Goal: Communication & Community: Ask a question

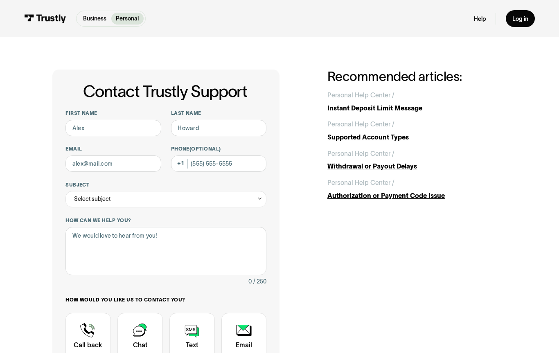
scroll to position [12, 0]
click at [103, 129] on input "First name" at bounding box center [113, 128] width 96 height 16
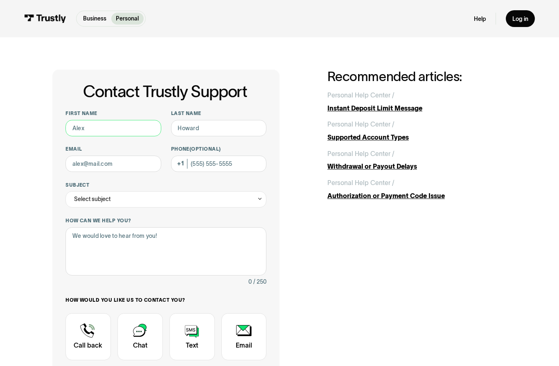
click at [110, 132] on input "First name" at bounding box center [113, 128] width 96 height 16
type input "Roger"
click at [190, 134] on input "Last name" at bounding box center [219, 128] width 96 height 16
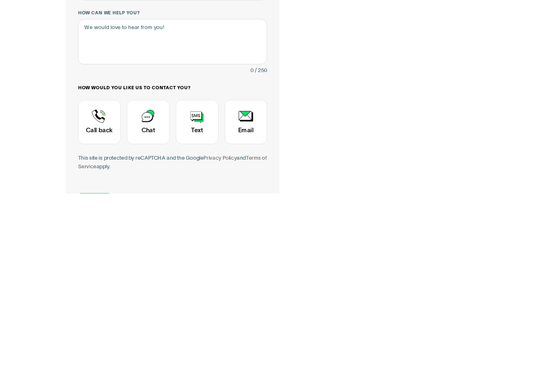
scroll to position [24, 0]
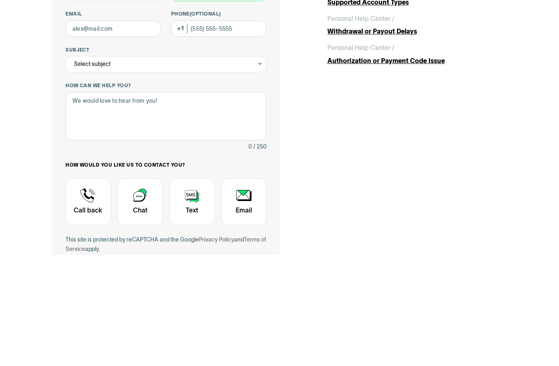
type input "Vanderstelt"
click at [126, 131] on input "Email" at bounding box center [113, 139] width 96 height 16
type input "rvanderstelt17@icloud.com"
click at [215, 131] on input "Phone (Optional)" at bounding box center [219, 139] width 96 height 16
type input "(231) 329-3440"
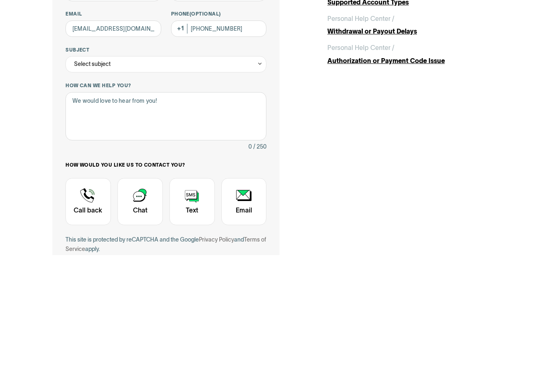
click at [84, 167] on div "Select subject" at bounding box center [165, 175] width 201 height 16
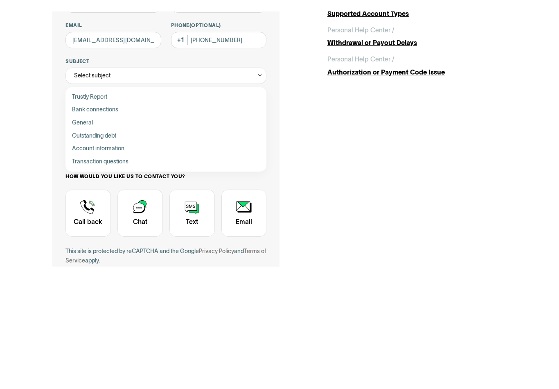
scroll to position [135, 0]
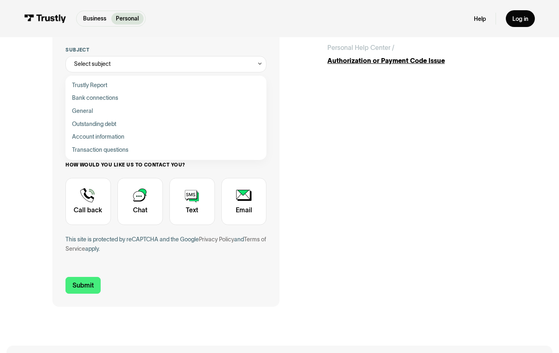
click at [126, 138] on div "Contact Trustly Support" at bounding box center [166, 137] width 194 height 13
type input "**********"
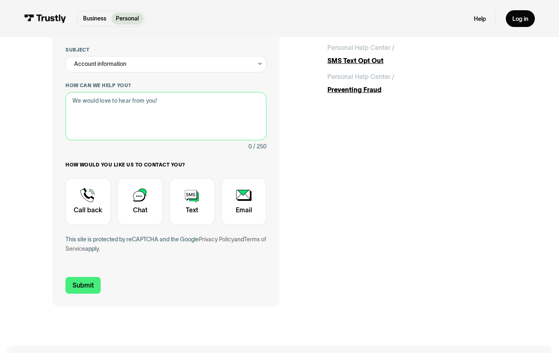
click at [114, 113] on textarea "How can we help you?" at bounding box center [165, 116] width 201 height 49
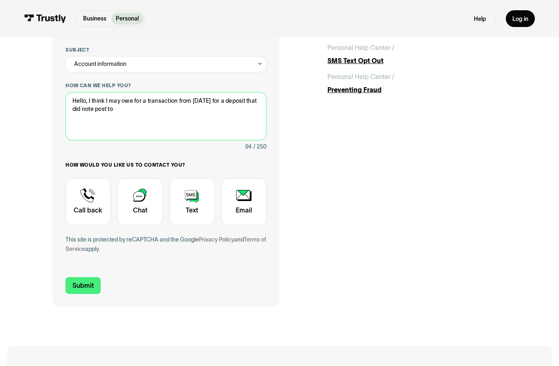
click at [108, 115] on textarea "Hello, I think I may owe for a transaction from yesterday for a deposit that di…" at bounding box center [165, 116] width 201 height 49
click at [108, 116] on textarea "Hello, I think I may owe for a transaction from yesterday for a deposit that di…" at bounding box center [165, 116] width 201 height 49
click at [106, 112] on textarea "Hello, I think I may owe for a transaction from yesterday for a deposit that di…" at bounding box center [165, 116] width 201 height 49
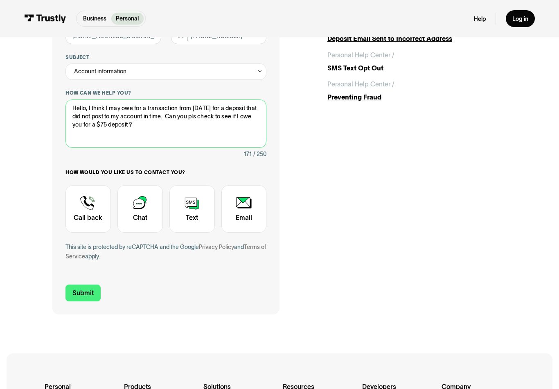
scroll to position [127, 0]
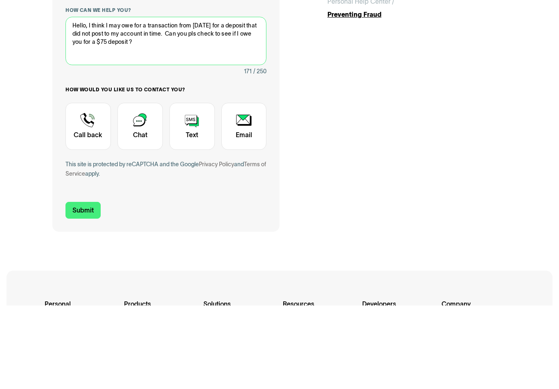
type textarea "Hello, I think I may owe for a transaction from yesterday for a deposit that di…"
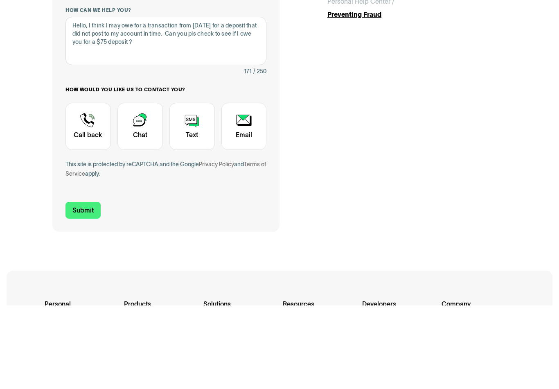
click at [144, 186] on div "Contact Trustly Support" at bounding box center [139, 209] width 45 height 47
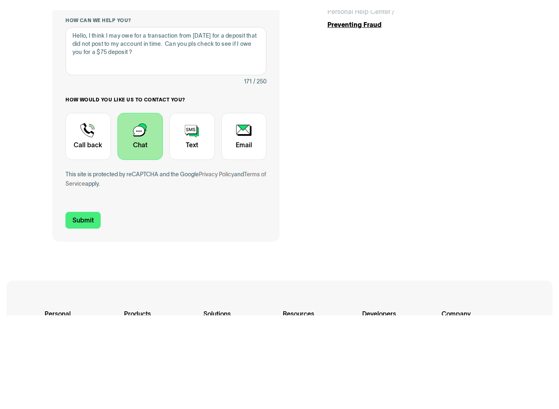
scroll to position [210, 0]
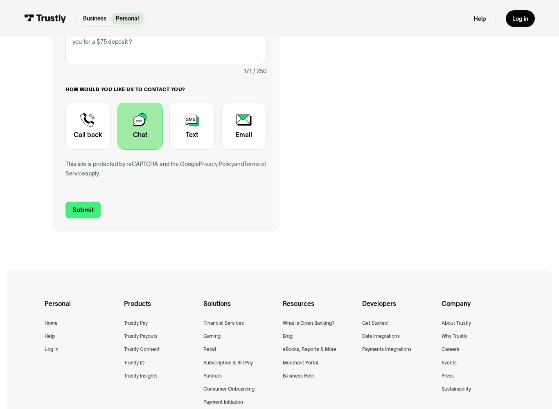
click at [88, 212] on input "Submit" at bounding box center [82, 210] width 35 height 17
type input "+12313293440"
click at [94, 204] on input "Submit" at bounding box center [82, 210] width 35 height 17
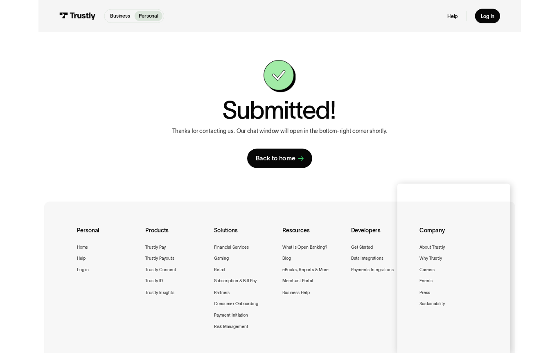
scroll to position [0, 0]
